Goal: Obtain resource: Download file/media

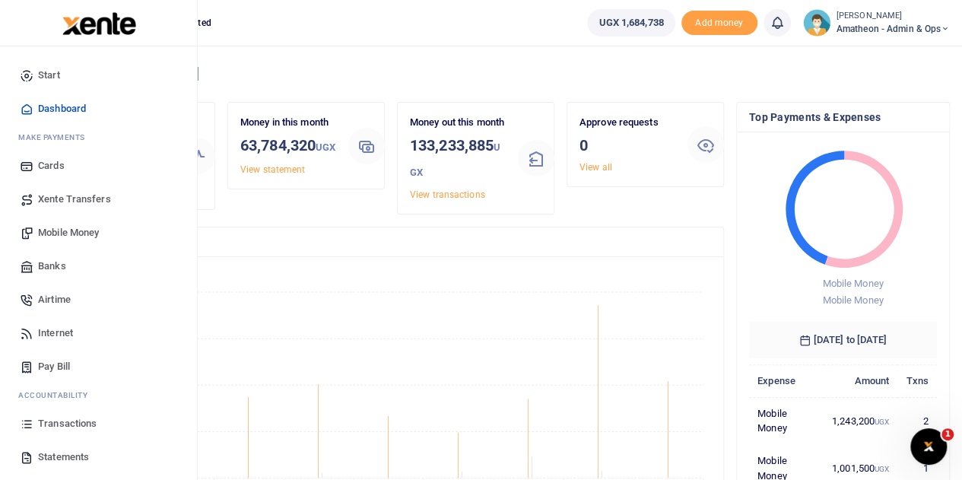
click at [47, 456] on span "Statements" at bounding box center [63, 457] width 51 height 15
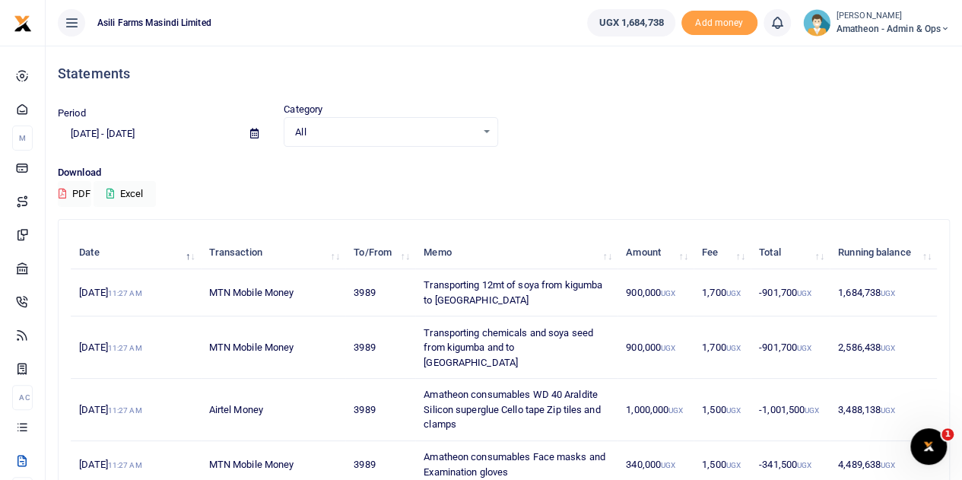
click at [253, 132] on icon at bounding box center [254, 134] width 8 height 10
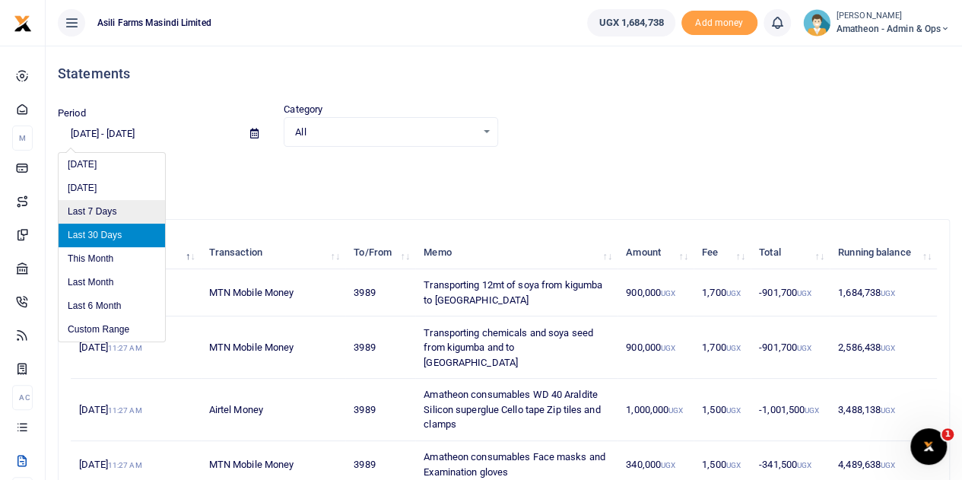
click at [100, 212] on li "Last 7 Days" at bounding box center [112, 212] width 106 height 24
type input "08/20/2025 - 08/26/2025"
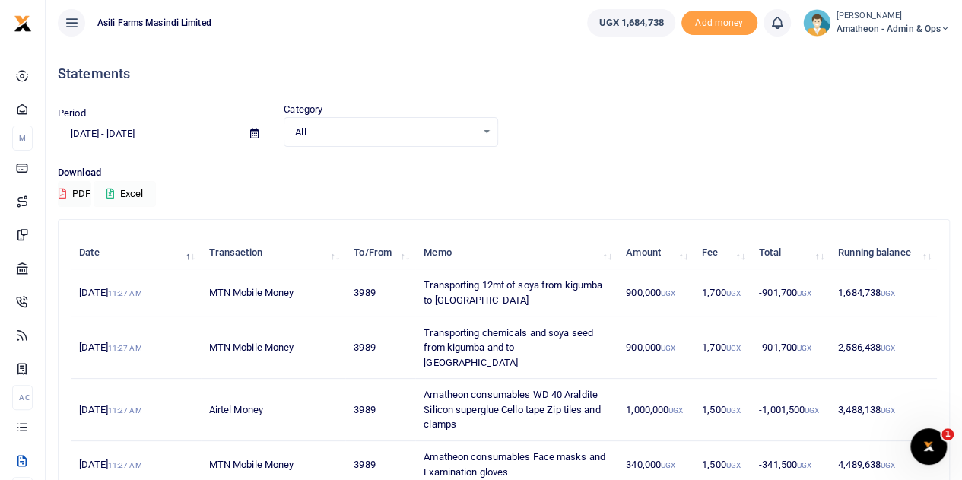
click at [126, 191] on button "Excel" at bounding box center [125, 194] width 62 height 26
